Goal: Navigation & Orientation: Find specific page/section

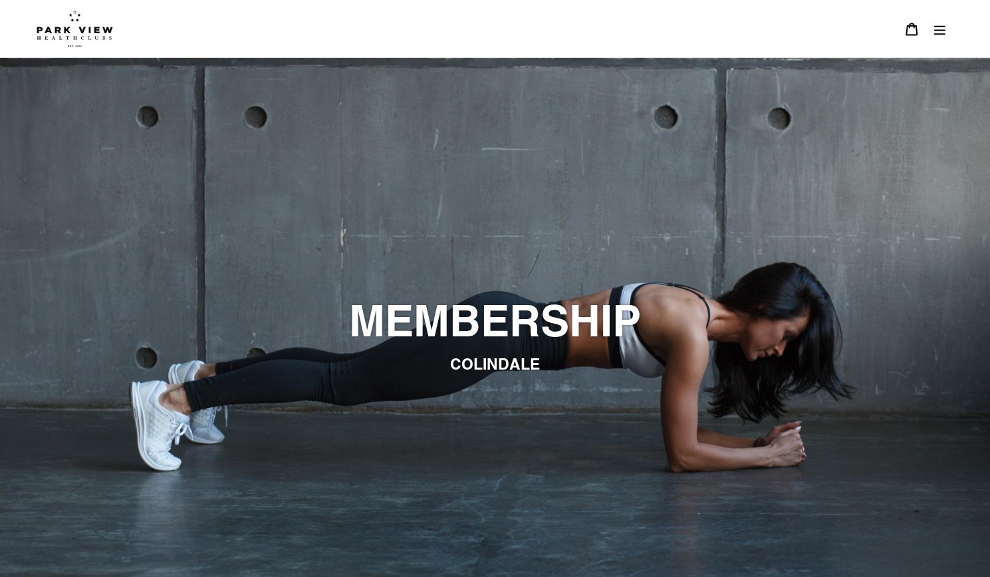
click at [936, 37] on button "Menu" at bounding box center [940, 29] width 28 height 29
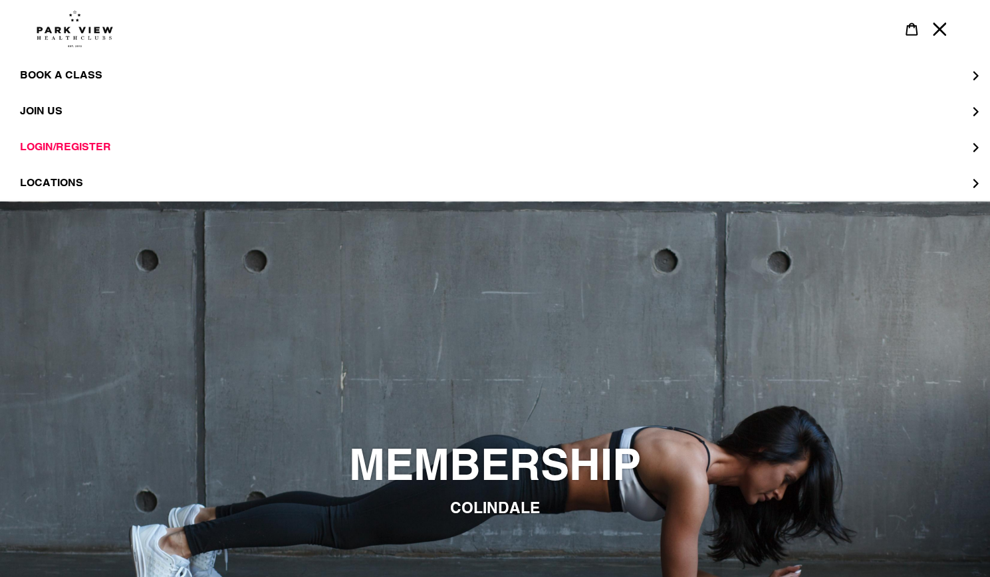
click at [943, 21] on button "Menu" at bounding box center [940, 29] width 28 height 29
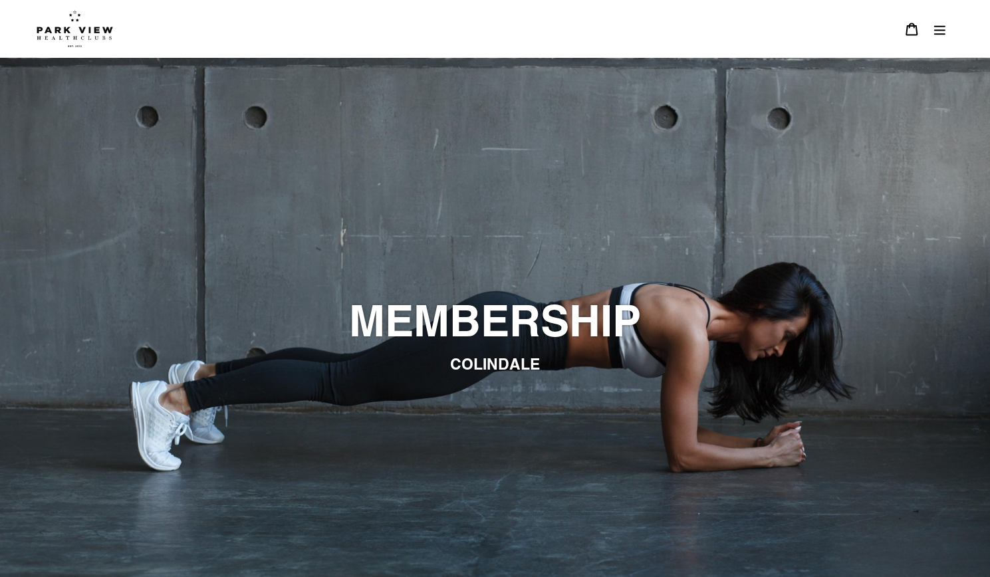
click at [930, 26] on button "Menu" at bounding box center [940, 29] width 28 height 29
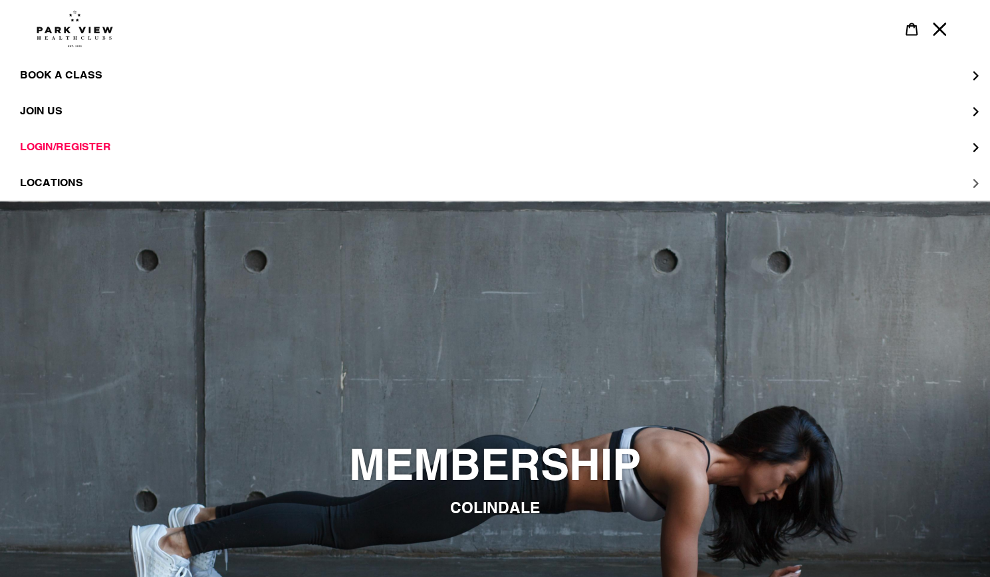
click at [250, 171] on button "LOCATIONS" at bounding box center [495, 183] width 990 height 36
click at [82, 150] on span "Finchley" at bounding box center [74, 146] width 55 height 13
click at [64, 120] on link "Colindale" at bounding box center [495, 111] width 990 height 36
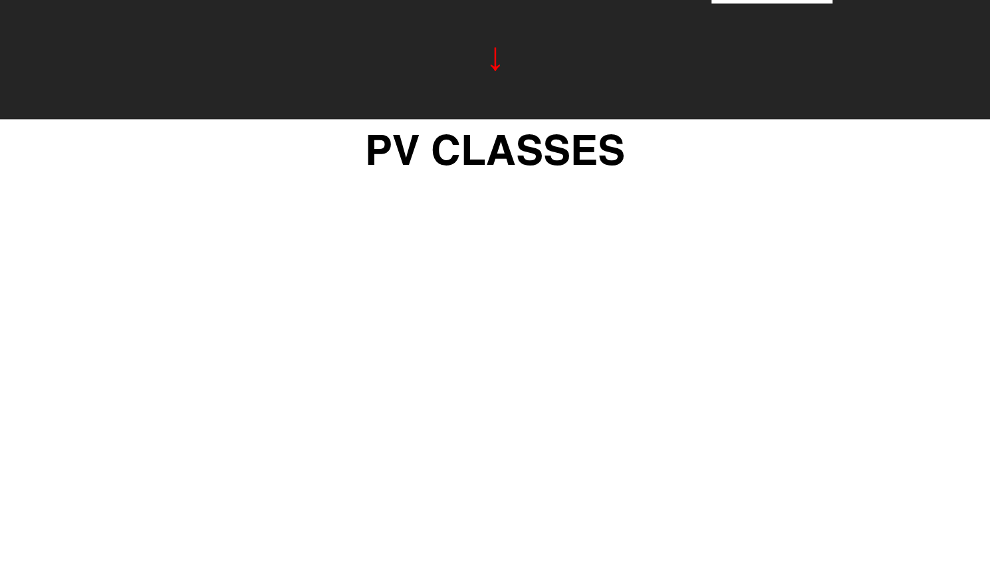
scroll to position [1332, 0]
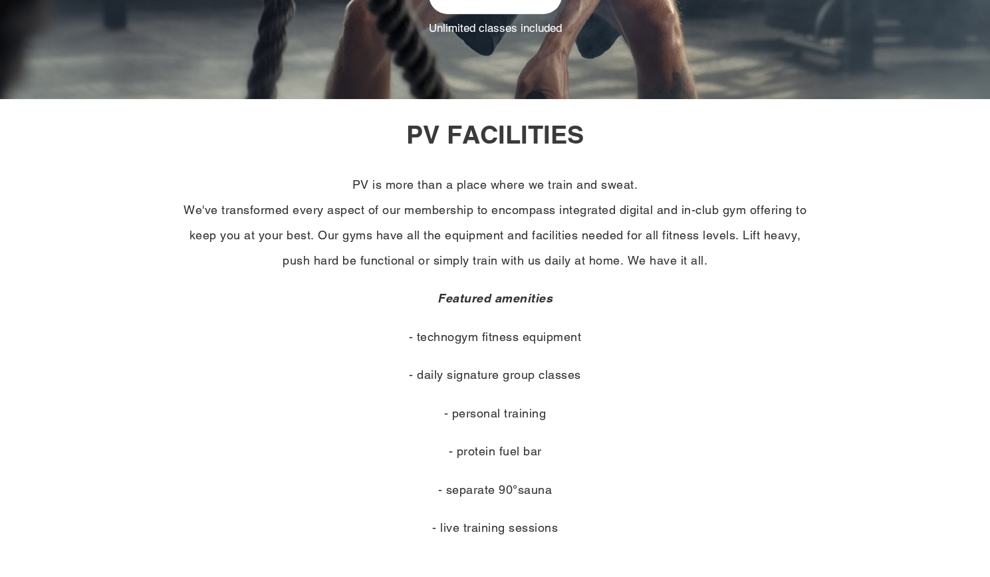
scroll to position [647, 0]
